Goal: Navigation & Orientation: Find specific page/section

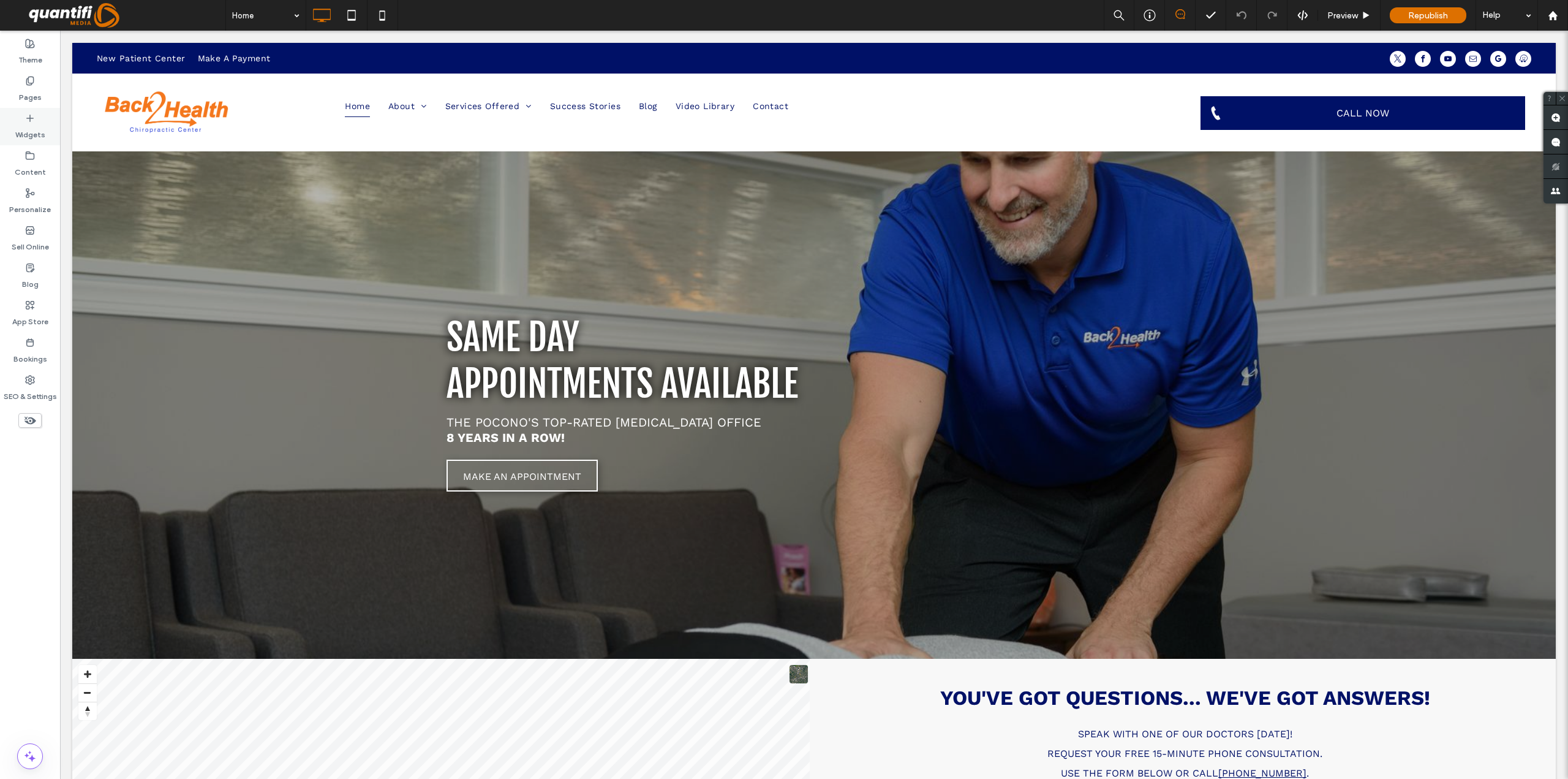
drag, startPoint x: 47, startPoint y: 93, endPoint x: 22, endPoint y: 110, distance: 30.2
click at [47, 93] on div "Pages" at bounding box center [30, 89] width 60 height 37
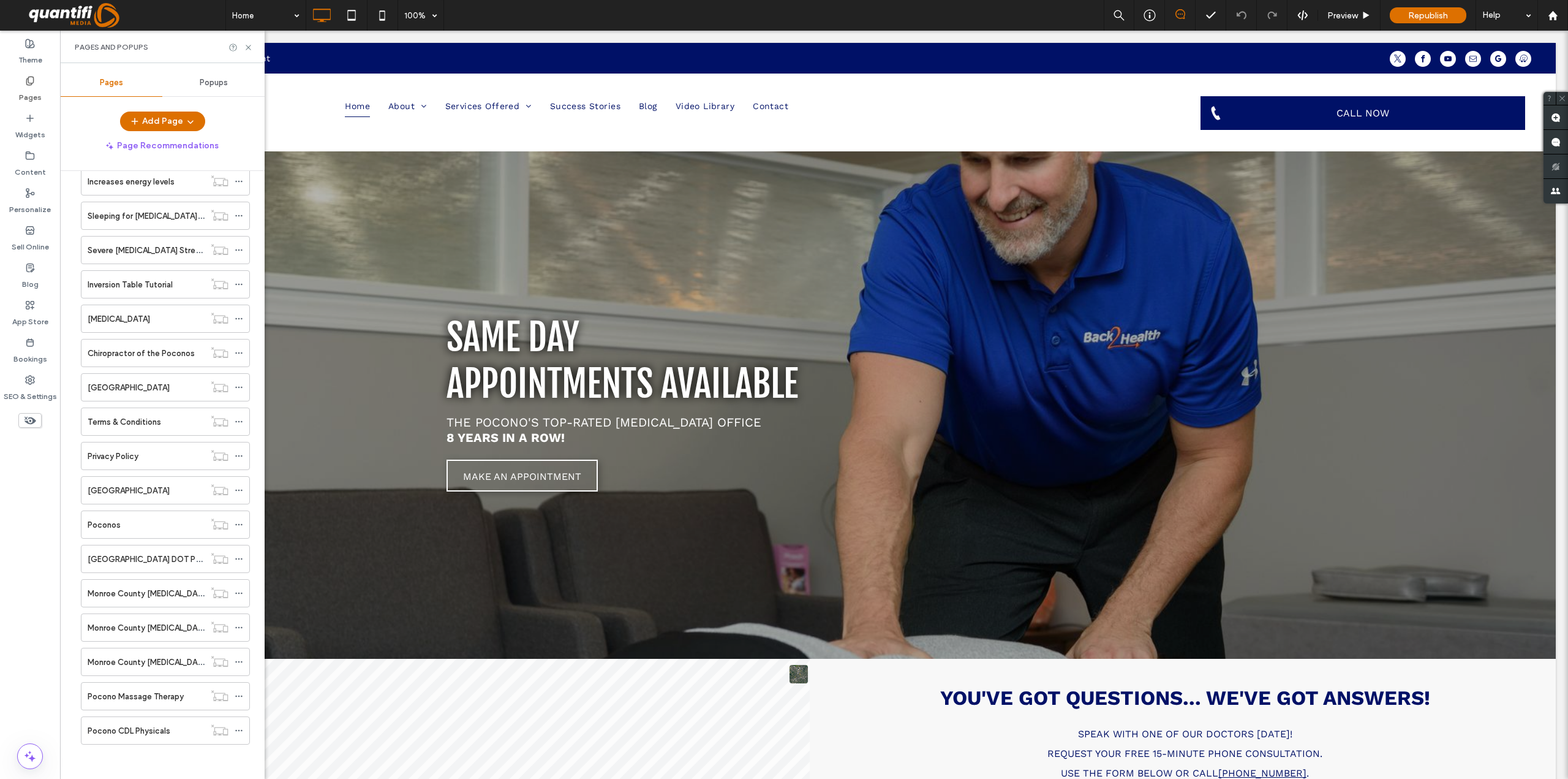
scroll to position [816, 0]
click at [138, 728] on label "Pocono CDL Physicals" at bounding box center [129, 728] width 83 height 21
click at [1545, 12] on div at bounding box center [1552, 16] width 30 height 11
